Goal: Task Accomplishment & Management: Use online tool/utility

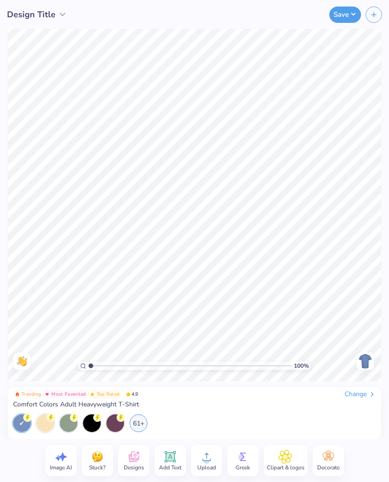
click at [358, 361] on img at bounding box center [365, 361] width 15 height 15
click at [368, 397] on div "Change" at bounding box center [360, 394] width 31 height 8
click at [361, 394] on div "Change" at bounding box center [360, 394] width 31 height 8
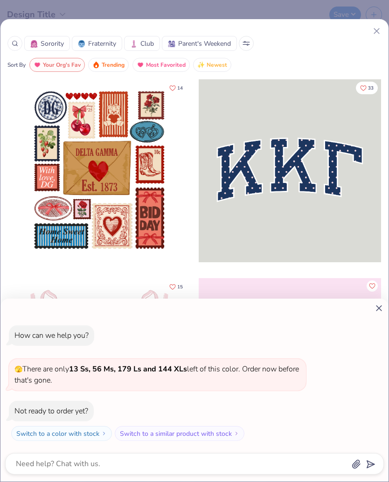
click at [368, 312] on div at bounding box center [194, 308] width 379 height 10
click at [382, 306] on icon at bounding box center [379, 308] width 10 height 10
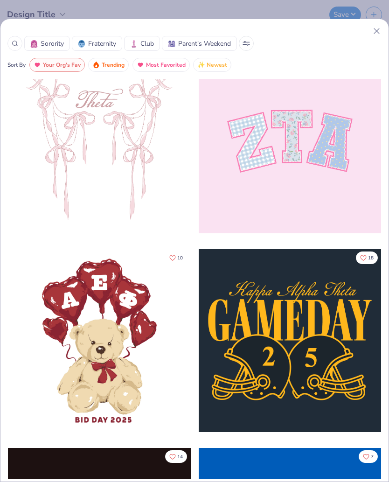
scroll to position [179, 0]
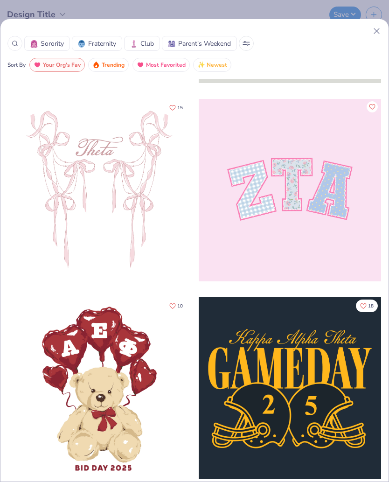
click at [328, 178] on div at bounding box center [290, 190] width 183 height 183
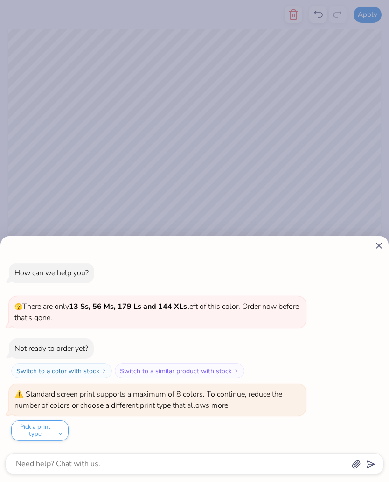
click at [56, 430] on button "Pick a print type" at bounding box center [39, 431] width 57 height 21
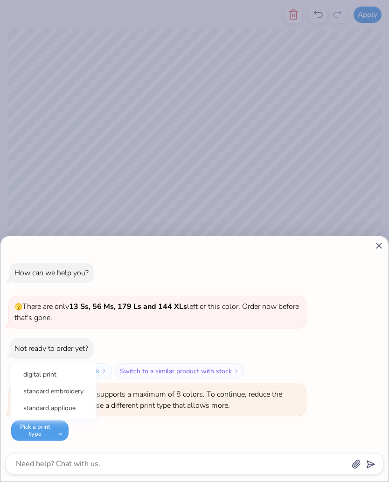
click at [81, 392] on button "standard embroidery" at bounding box center [53, 391] width 77 height 15
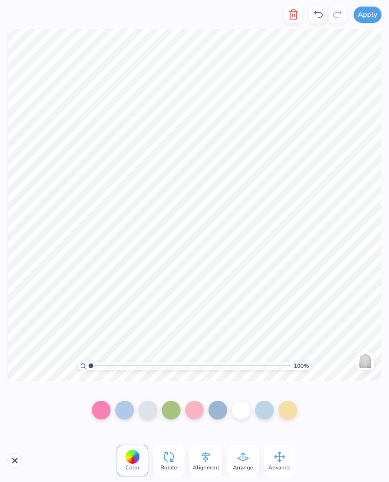
type textarea "x"
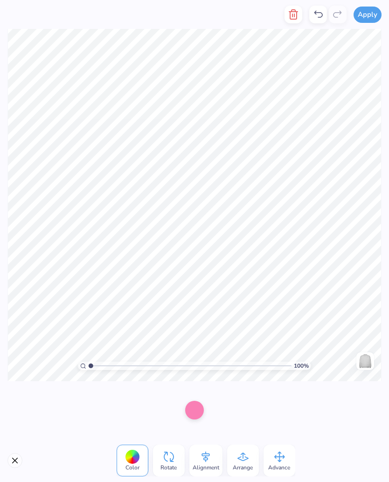
click at [137, 464] on span "Color" at bounding box center [133, 467] width 14 height 7
click at [138, 464] on span "Color" at bounding box center [133, 467] width 14 height 7
click at [204, 409] on div at bounding box center [194, 410] width 19 height 19
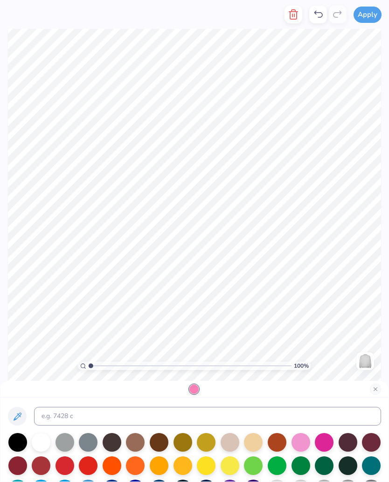
click at [93, 470] on div at bounding box center [88, 466] width 19 height 19
click at [66, 468] on div at bounding box center [65, 466] width 19 height 19
click at [70, 467] on div at bounding box center [65, 466] width 19 height 19
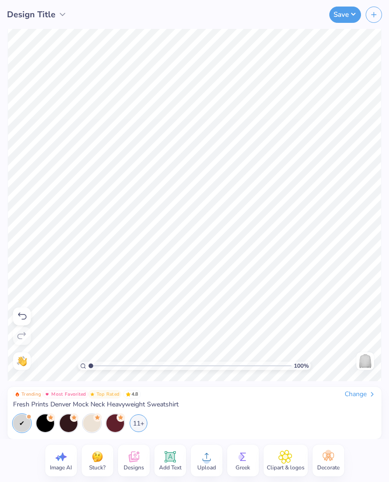
click at [128, 464] on span "Designs" at bounding box center [134, 467] width 21 height 7
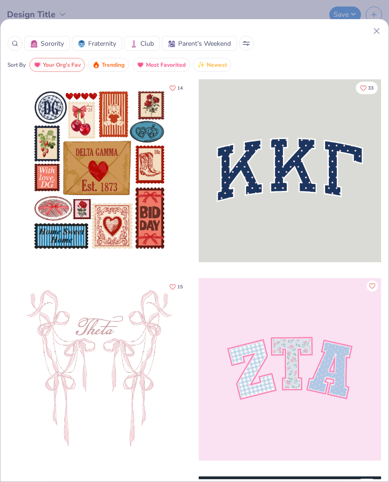
scroll to position [0, 0]
click at [375, 29] on line at bounding box center [376, 30] width 5 height 5
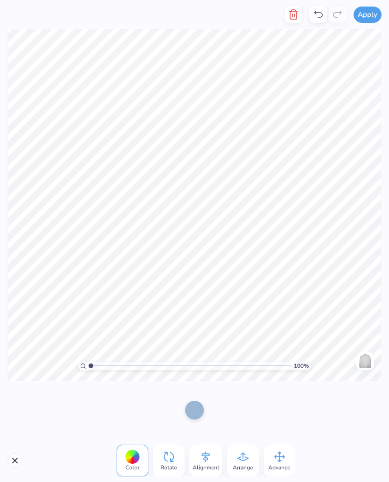
click at [129, 465] on span "Color" at bounding box center [133, 467] width 14 height 7
click at [132, 454] on div at bounding box center [132, 457] width 14 height 14
click at [204, 409] on div at bounding box center [194, 410] width 19 height 19
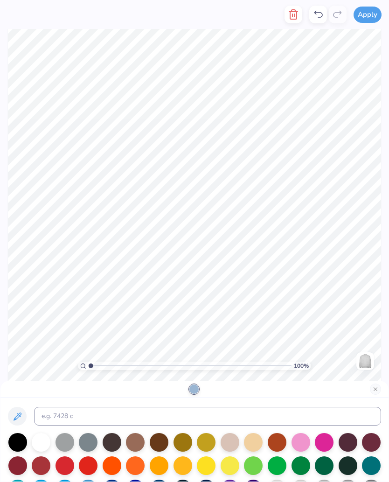
click at [65, 466] on div at bounding box center [65, 466] width 19 height 19
click at [374, 388] on button "Close" at bounding box center [375, 389] width 11 height 11
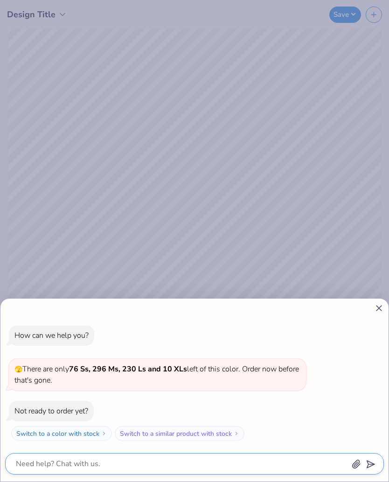
click at [141, 463] on textarea at bounding box center [182, 464] width 334 height 13
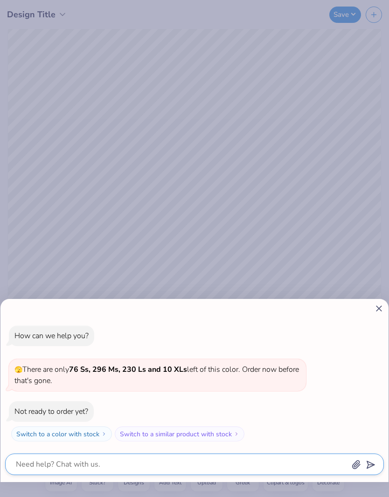
type textarea "x"
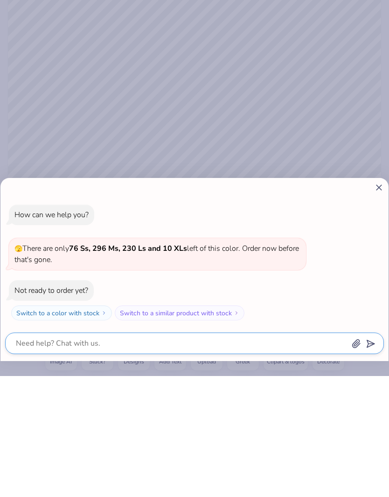
type textarea "C"
type textarea "x"
type textarea "Ch"
type textarea "x"
type textarea "Cha"
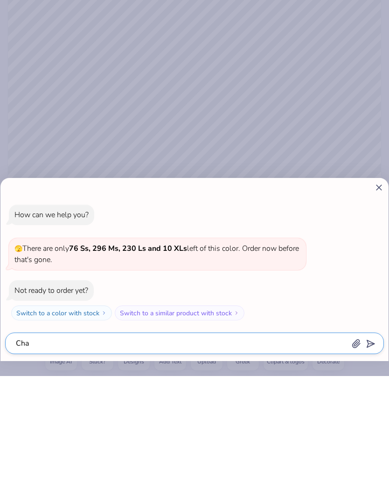
type textarea "x"
type textarea "Chan"
type textarea "x"
type textarea "Chang"
type textarea "x"
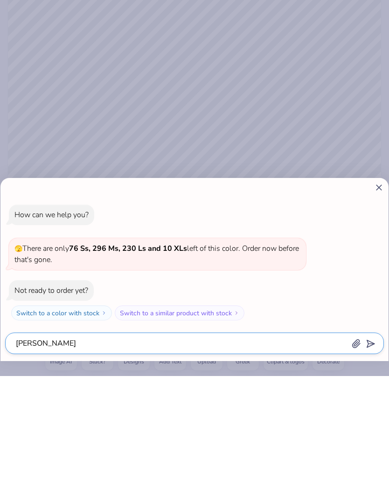
type textarea "Change"
type textarea "x"
type textarea "Change"
type textarea "x"
type textarea "Change r"
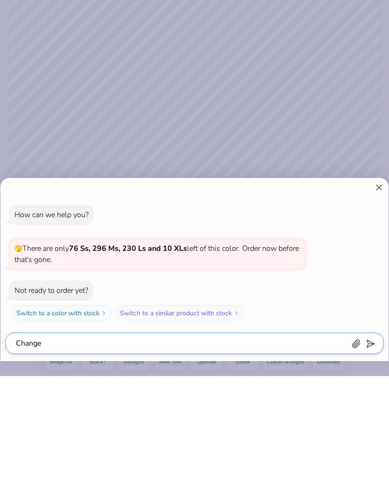
type textarea "x"
type textarea "Change rh"
type textarea "x"
type textarea "Change rhe"
type textarea "x"
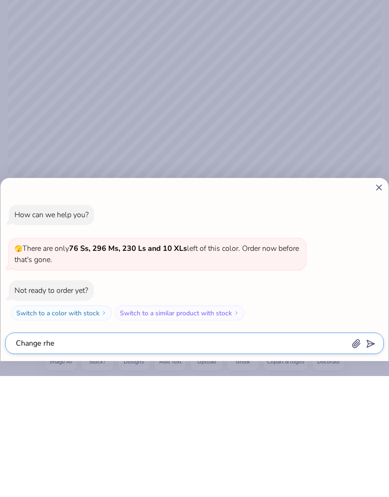
type textarea "Change the"
type textarea "x"
type textarea "Change the"
type textarea "x"
type textarea "Change the w"
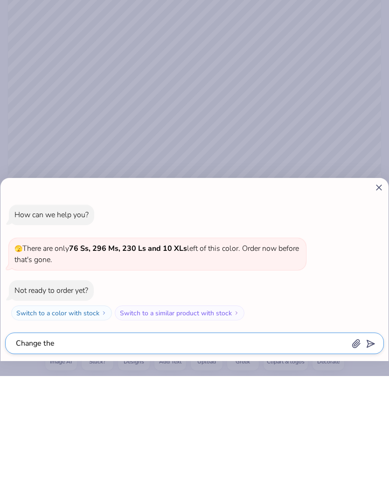
type textarea "x"
type textarea "Change the wo"
type textarea "x"
type textarea "Change the wor"
type textarea "x"
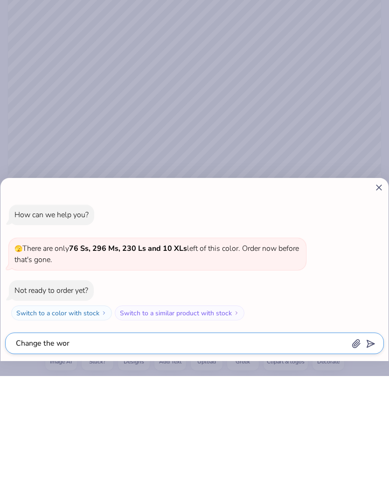
type textarea "Change the word"
type textarea "x"
type textarea "Change the word"
type textarea "x"
type textarea "Change the word t"
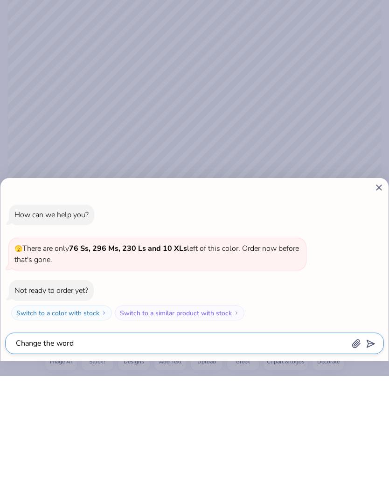
type textarea "x"
type textarea "Change the word to"
type textarea "x"
type textarea "Change the word to"
type textarea "x"
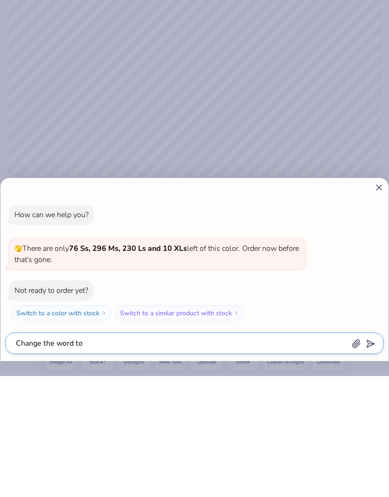
type textarea "Change the word to e"
type textarea "x"
type textarea "Change the word to ea"
type textarea "x"
type textarea "Change the word to eas"
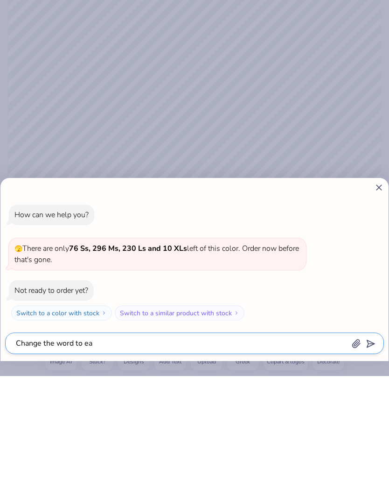
type textarea "x"
type textarea "Change the word to east"
type textarea "x"
type textarea "Change the word to east"
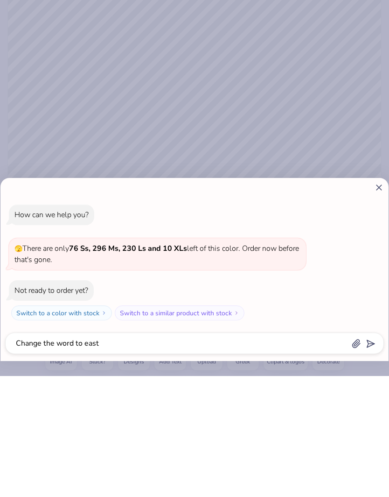
click at [369, 459] on polygon "submit" at bounding box center [369, 464] width 11 height 11
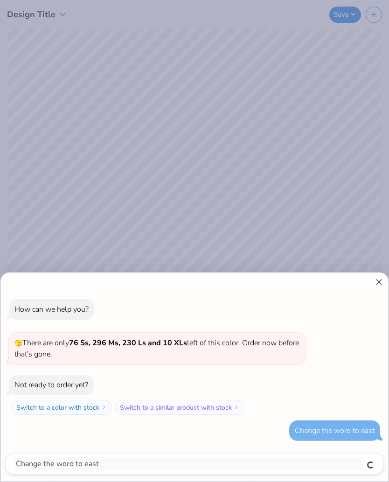
type textarea "x"
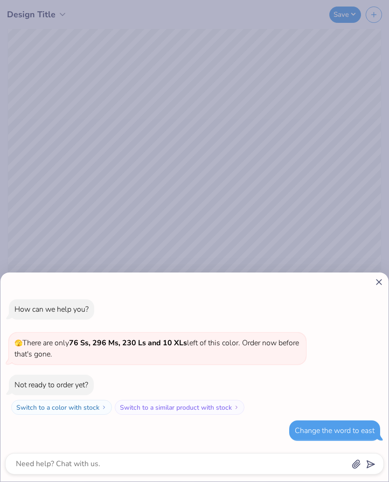
click at [375, 283] on icon at bounding box center [379, 282] width 10 height 10
type textarea "x"
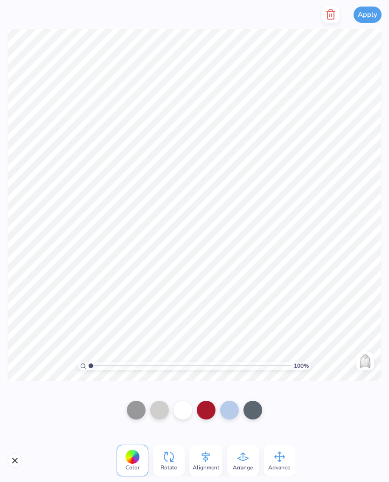
click at [21, 459] on button "Close" at bounding box center [14, 460] width 15 height 15
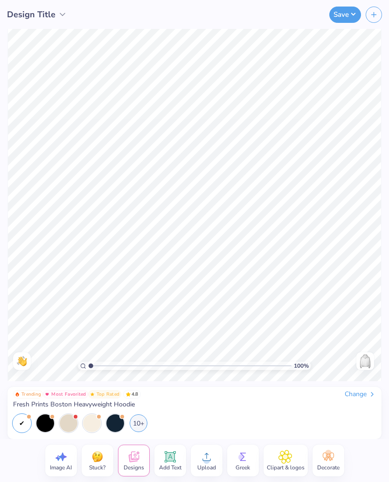
click at [173, 462] on icon at bounding box center [169, 456] width 11 height 11
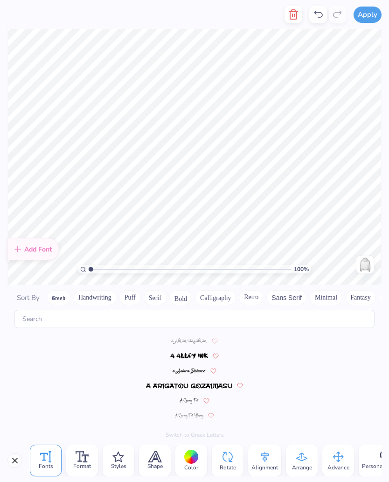
scroll to position [4086, 0]
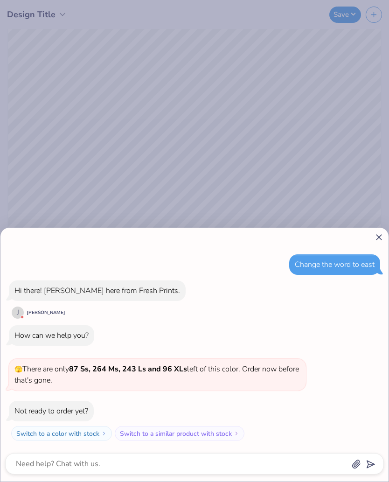
click at [379, 230] on div "Change the word to east Hi there! Joni here from Fresh Prints. J Joni D How can…" at bounding box center [194, 355] width 388 height 254
click at [377, 235] on line at bounding box center [379, 237] width 5 height 5
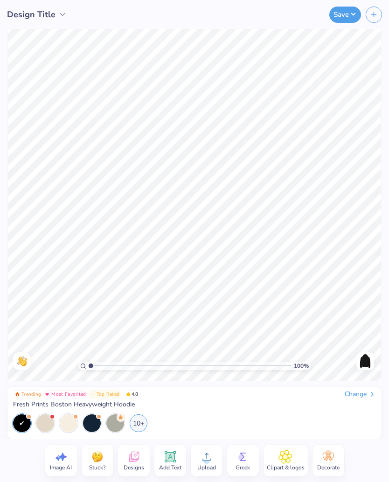
click at [114, 423] on div at bounding box center [115, 424] width 18 height 18
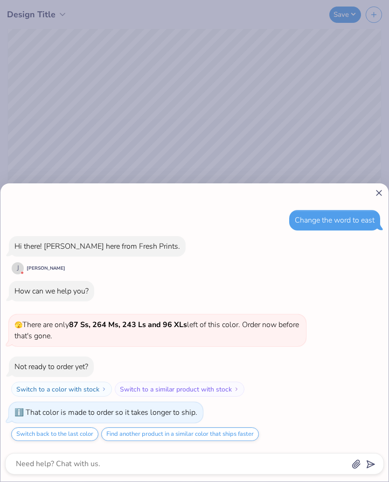
click at [378, 191] on line at bounding box center [379, 192] width 5 height 5
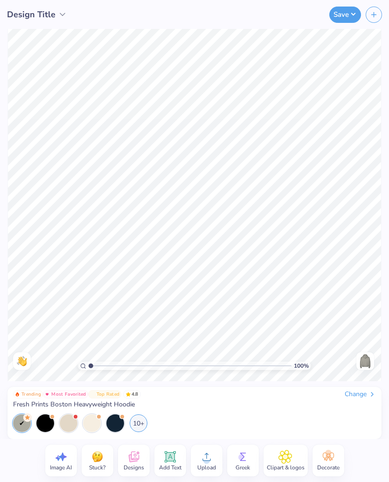
click at [98, 418] on div at bounding box center [99, 417] width 4 height 4
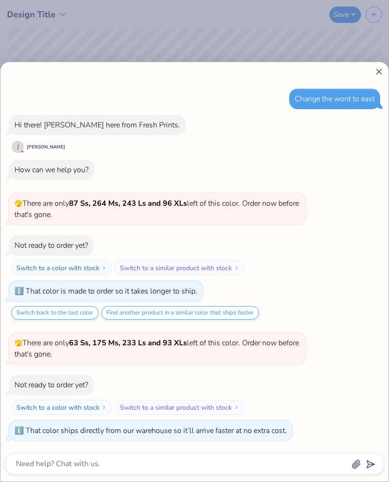
click at [377, 69] on line at bounding box center [379, 71] width 5 height 5
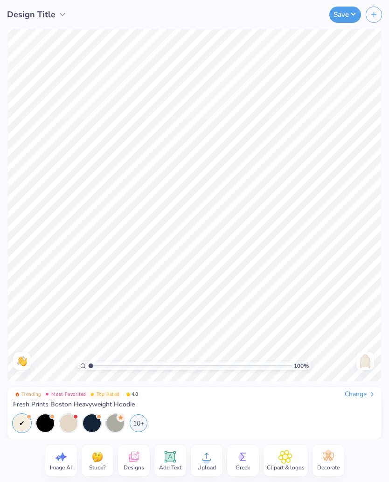
click at [141, 423] on div "10+" at bounding box center [139, 424] width 18 height 18
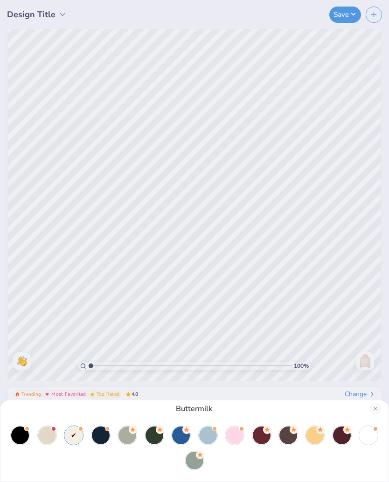
click at [366, 435] on div at bounding box center [369, 436] width 18 height 18
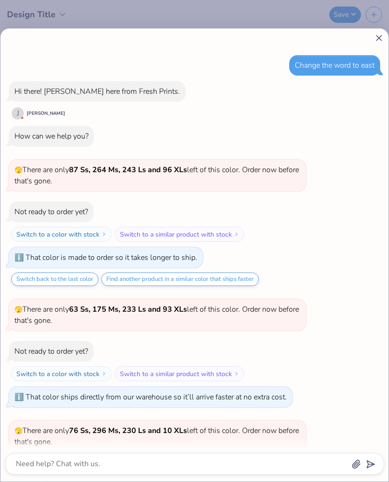
scroll to position [62, 0]
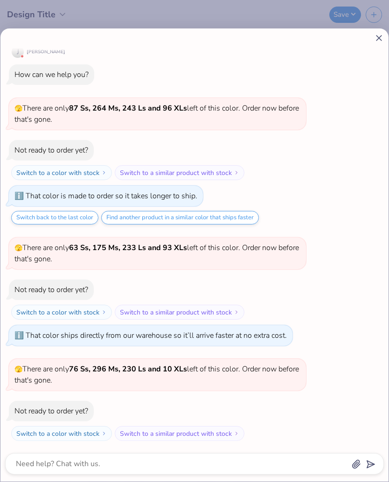
click at [378, 42] on icon at bounding box center [379, 38] width 10 height 10
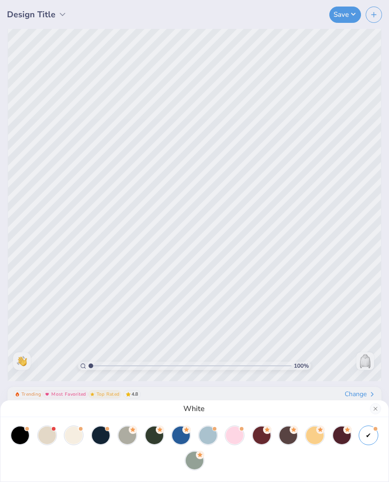
click at [128, 437] on div at bounding box center [128, 436] width 18 height 18
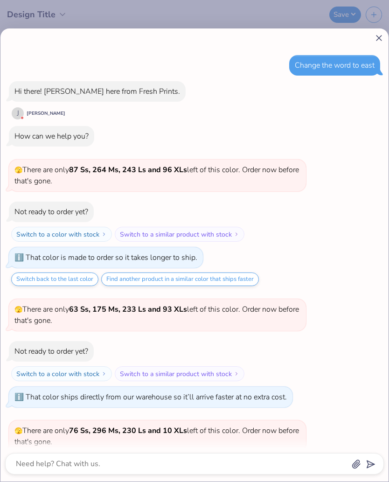
scroll to position [162, 0]
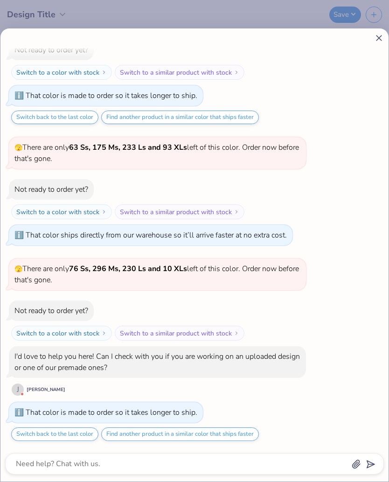
click at [374, 34] on icon at bounding box center [379, 38] width 10 height 10
type textarea "x"
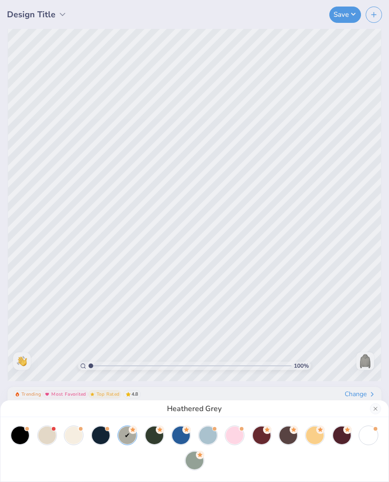
click at [251, 217] on div "Heathered Grey" at bounding box center [194, 241] width 389 height 482
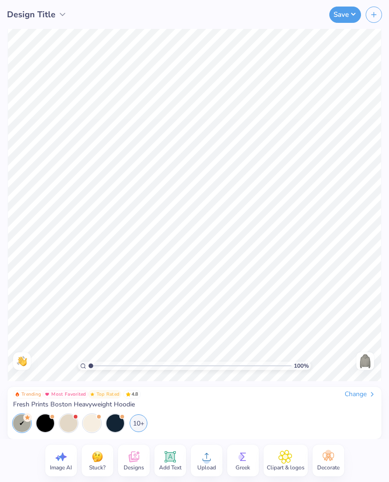
click at [174, 461] on icon at bounding box center [170, 457] width 9 height 9
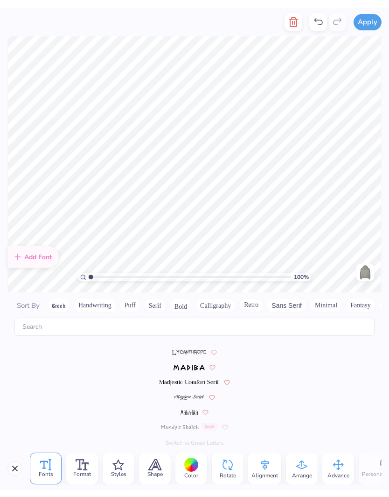
scroll to position [4071, 0]
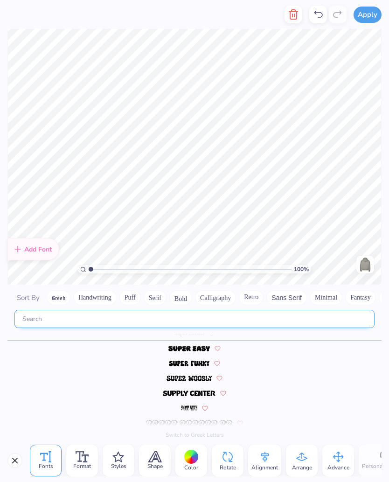
click at [206, 316] on input "text" at bounding box center [194, 319] width 360 height 18
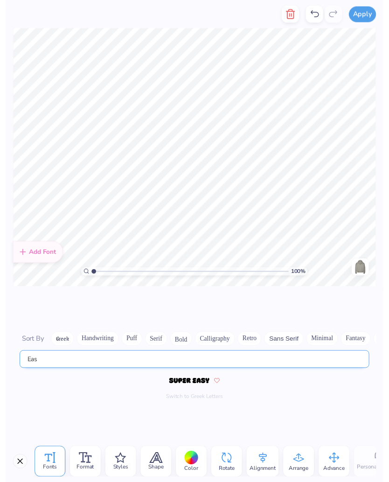
scroll to position [0, 0]
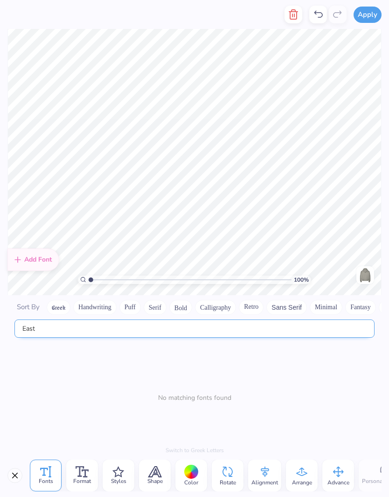
type input "East"
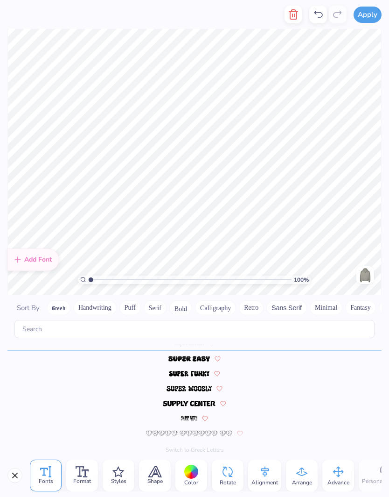
scroll to position [0, 0]
type textarea "T"
type textarea "e"
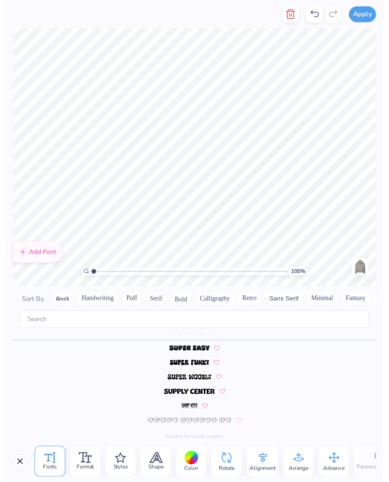
scroll to position [0, 0]
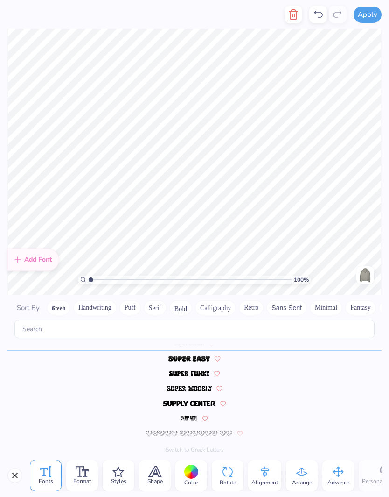
type textarea "EAST"
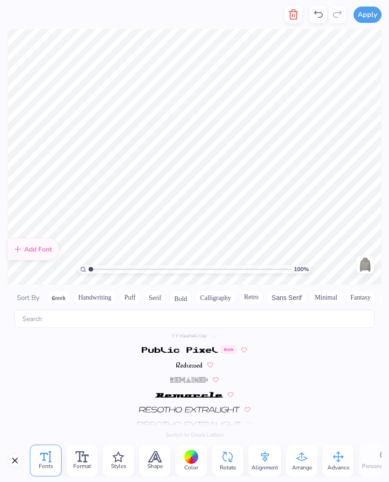
scroll to position [3622, 0]
click at [161, 463] on span "Shape" at bounding box center [155, 466] width 15 height 7
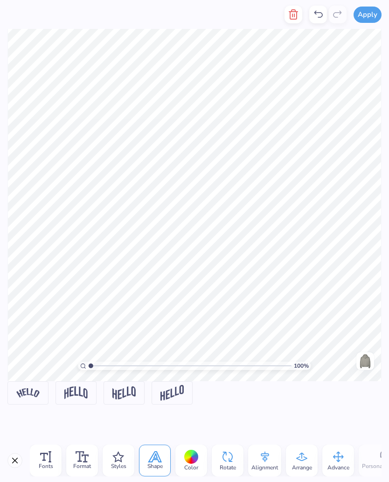
click at [125, 462] on div "Styles" at bounding box center [119, 461] width 32 height 32
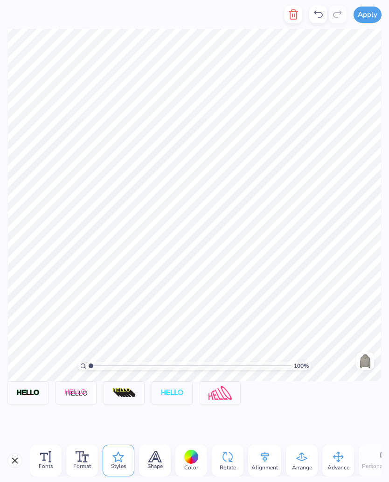
click at [53, 462] on div "Fonts" at bounding box center [46, 461] width 32 height 32
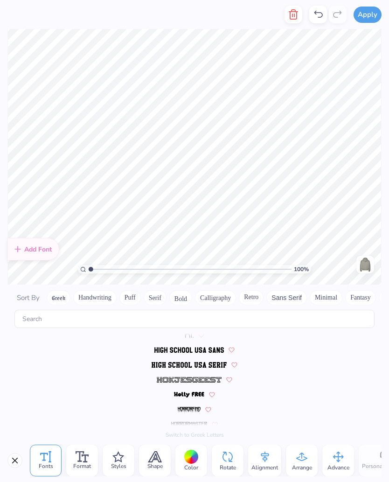
scroll to position [0, 0]
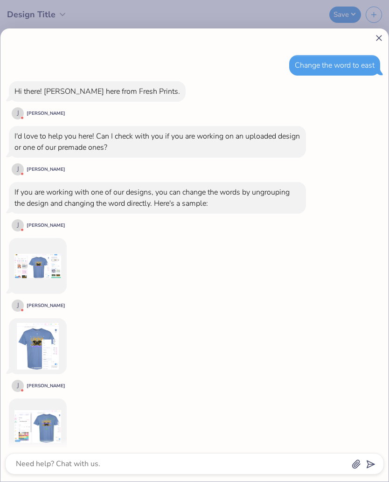
scroll to position [495, 0]
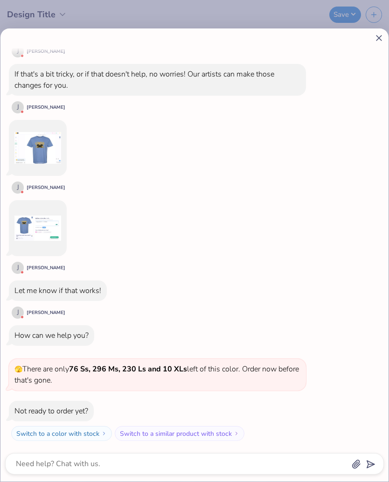
click at [380, 36] on icon at bounding box center [379, 38] width 10 height 10
type textarea "x"
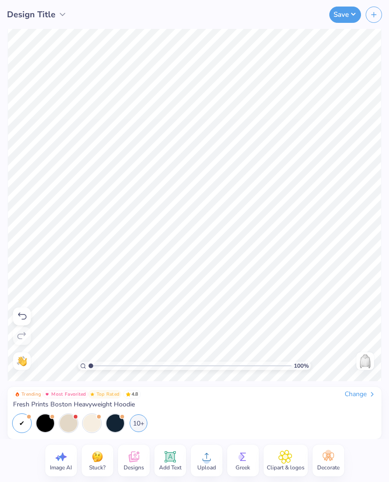
click at [174, 461] on icon at bounding box center [169, 456] width 11 height 11
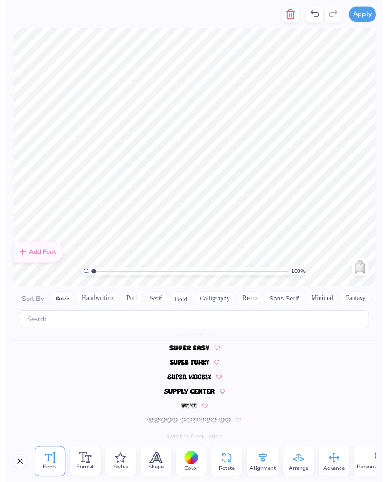
scroll to position [0, 0]
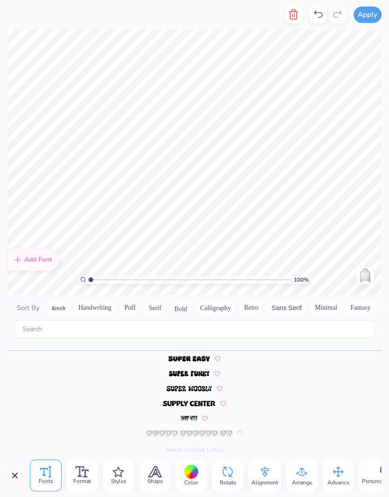
click at [321, 18] on icon at bounding box center [318, 14] width 11 height 11
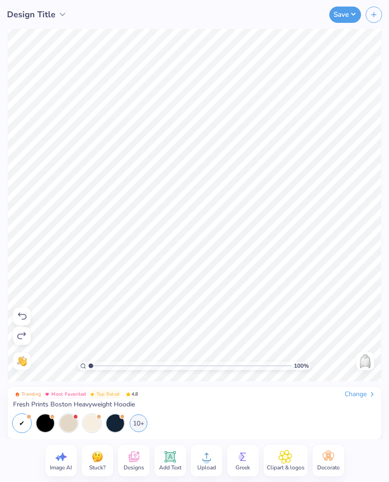
click at [359, 395] on div "Change" at bounding box center [360, 394] width 31 height 8
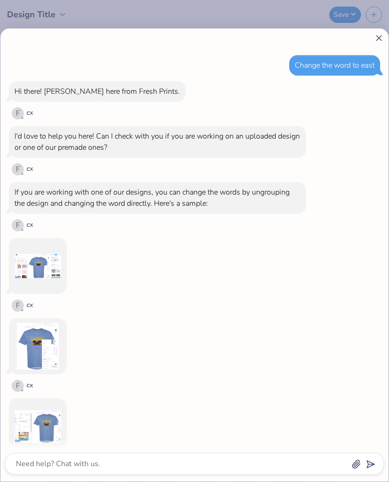
scroll to position [495, 0]
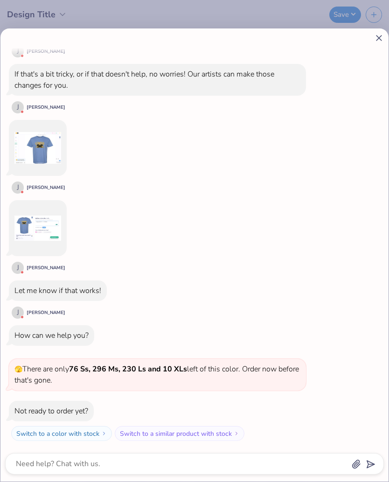
click at [377, 38] on icon at bounding box center [379, 38] width 10 height 10
type textarea "x"
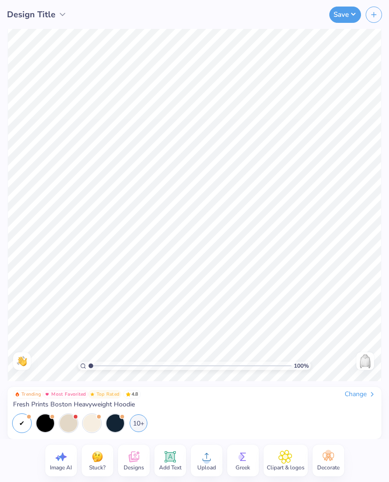
click at [66, 460] on icon at bounding box center [61, 457] width 14 height 14
select select "4"
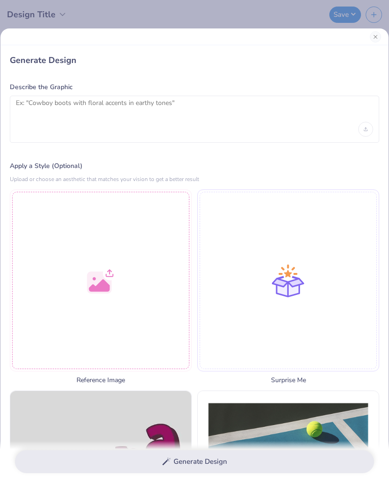
click at [374, 37] on button "Close" at bounding box center [375, 36] width 11 height 11
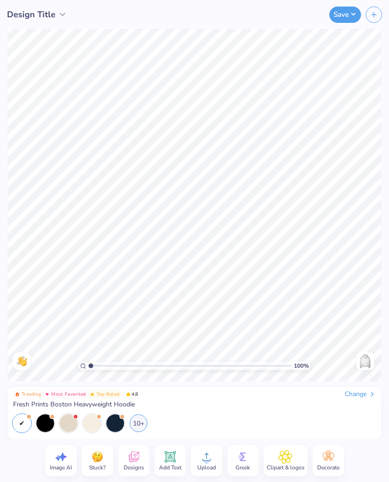
click at [105, 458] on div "Stuck?" at bounding box center [98, 461] width 32 height 32
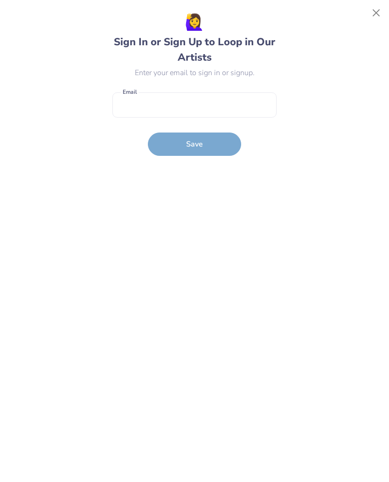
click at [378, 12] on button "Close" at bounding box center [377, 13] width 18 height 18
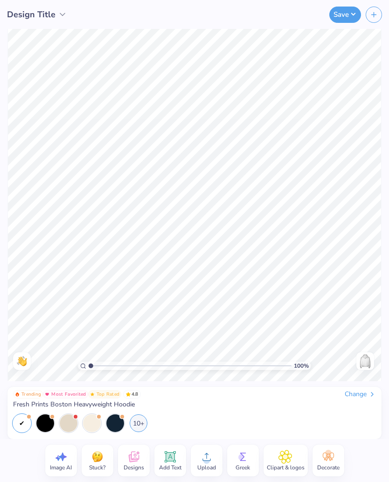
click at [169, 460] on icon at bounding box center [170, 457] width 9 height 9
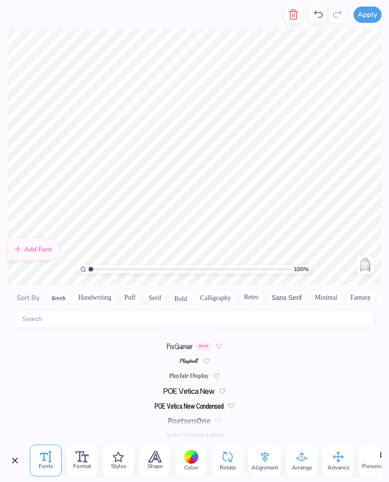
scroll to position [4086, 0]
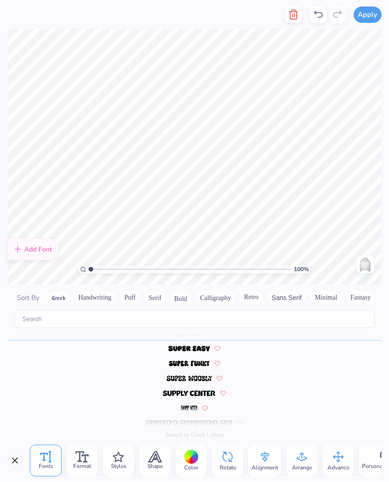
click at [21, 457] on button "Close" at bounding box center [14, 460] width 15 height 15
